Goal: Information Seeking & Learning: Learn about a topic

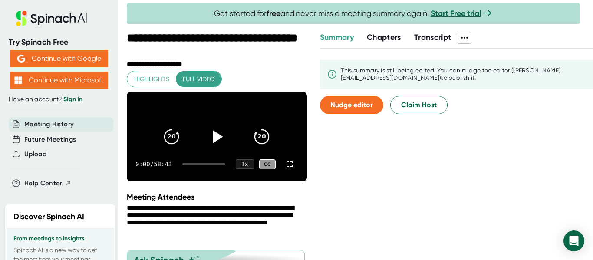
click at [209, 135] on icon at bounding box center [217, 137] width 22 height 22
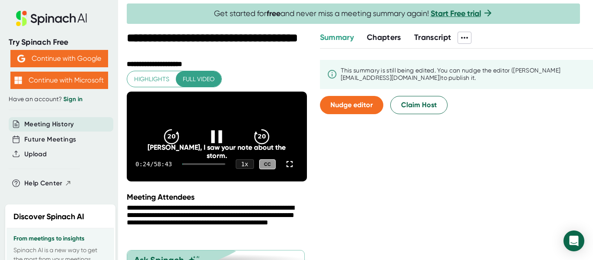
click at [208, 140] on icon at bounding box center [217, 137] width 22 height 22
